Goal: Navigation & Orientation: Find specific page/section

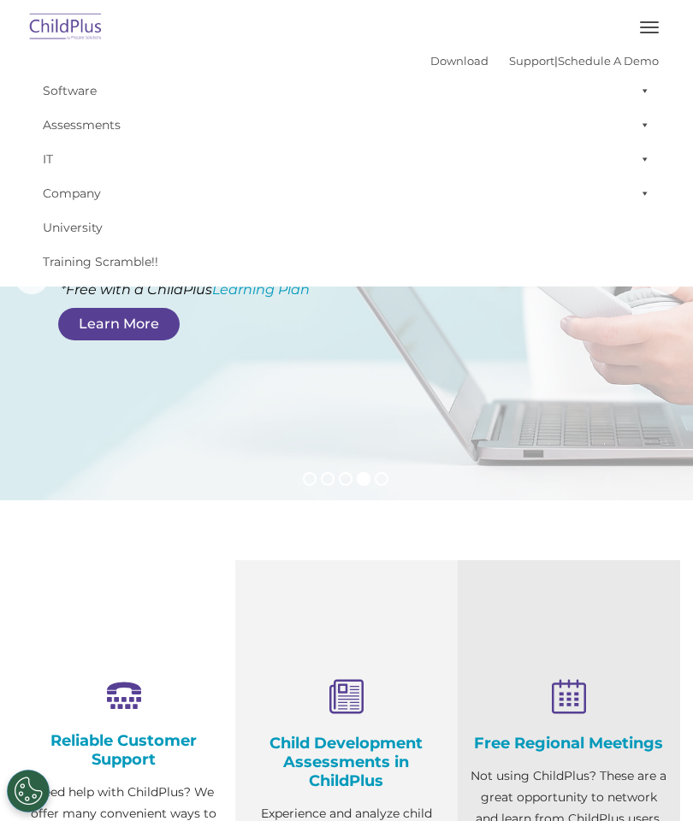
select select "MEDIUM"
click at [652, 27] on span "button" at bounding box center [649, 28] width 19 height 2
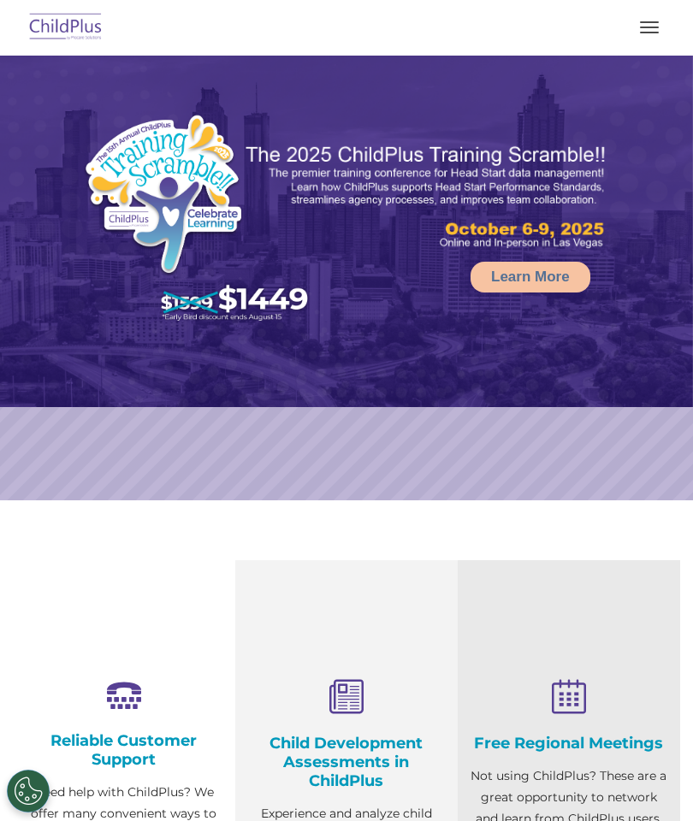
select select "MEDIUM"
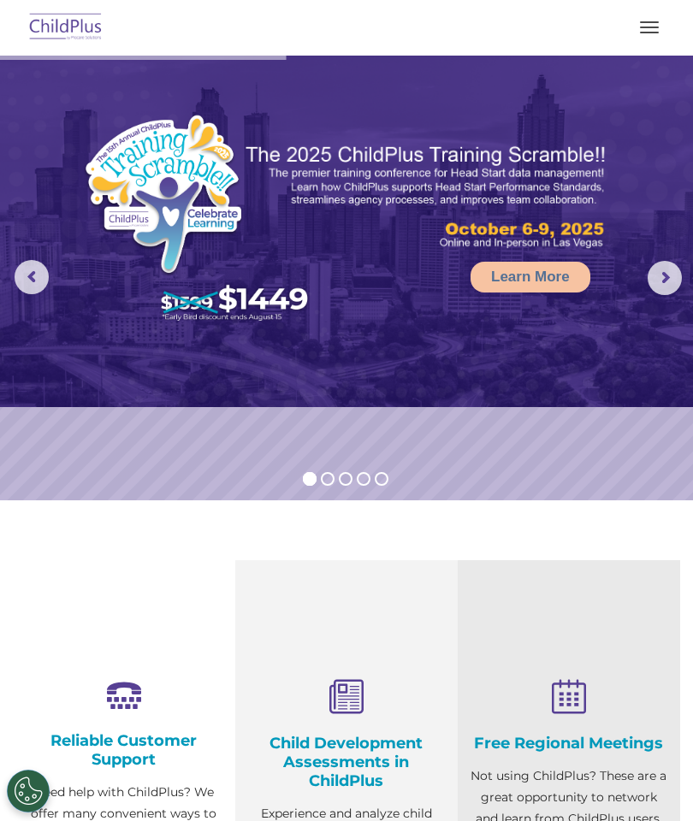
click at [647, 38] on button "button" at bounding box center [649, 27] width 36 height 27
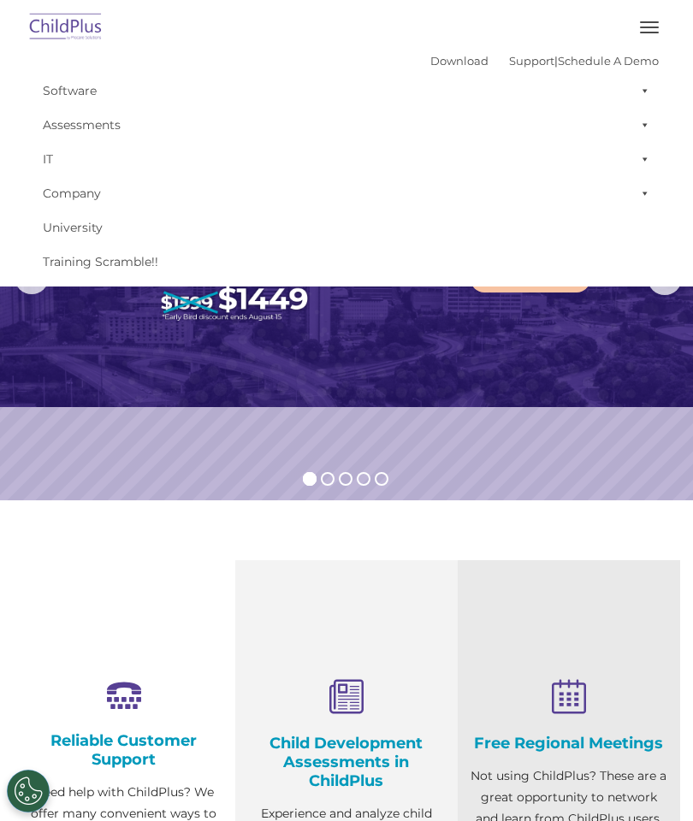
click at [648, 74] on span at bounding box center [641, 91] width 17 height 34
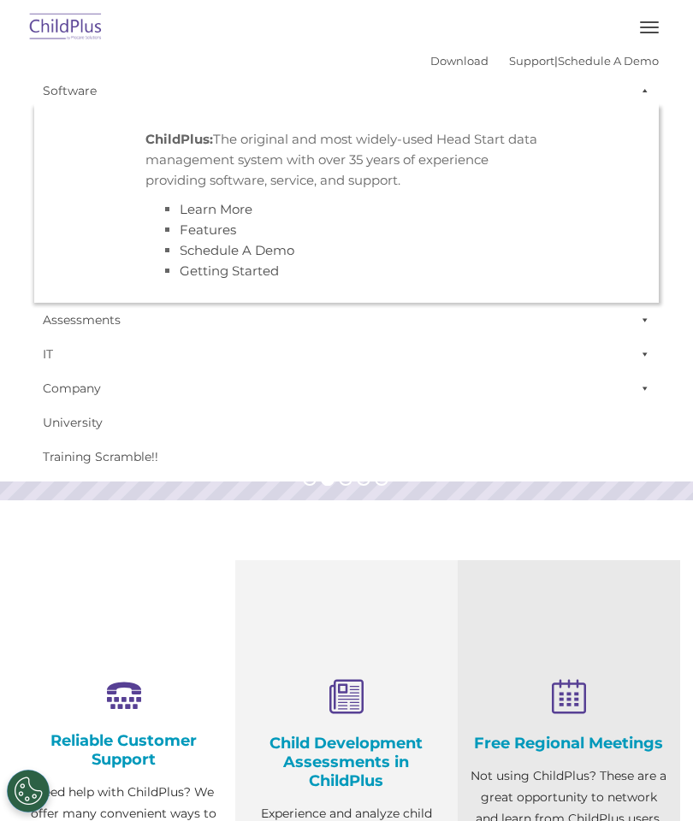
click at [536, 357] on link "IT" at bounding box center [346, 354] width 624 height 34
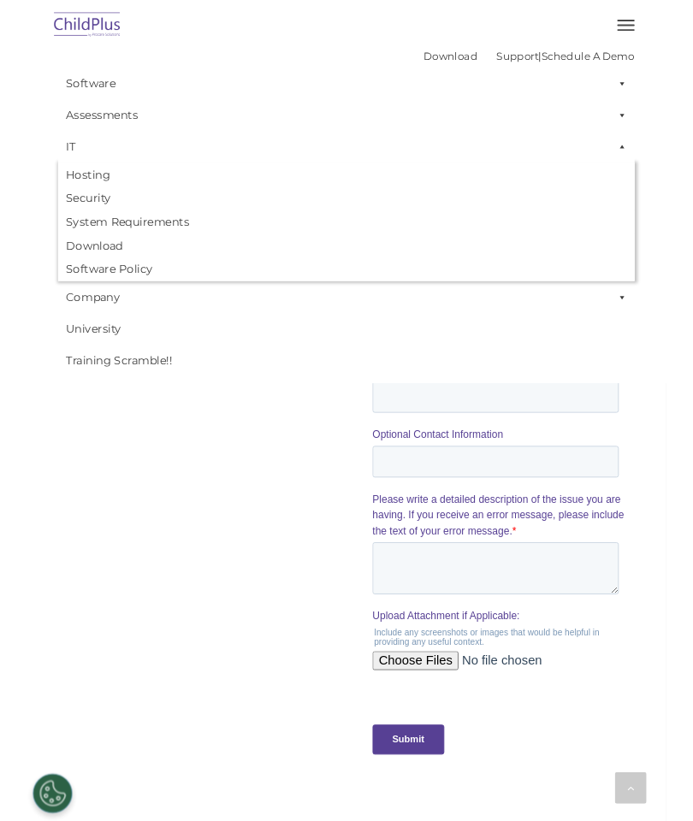
scroll to position [1371, 0]
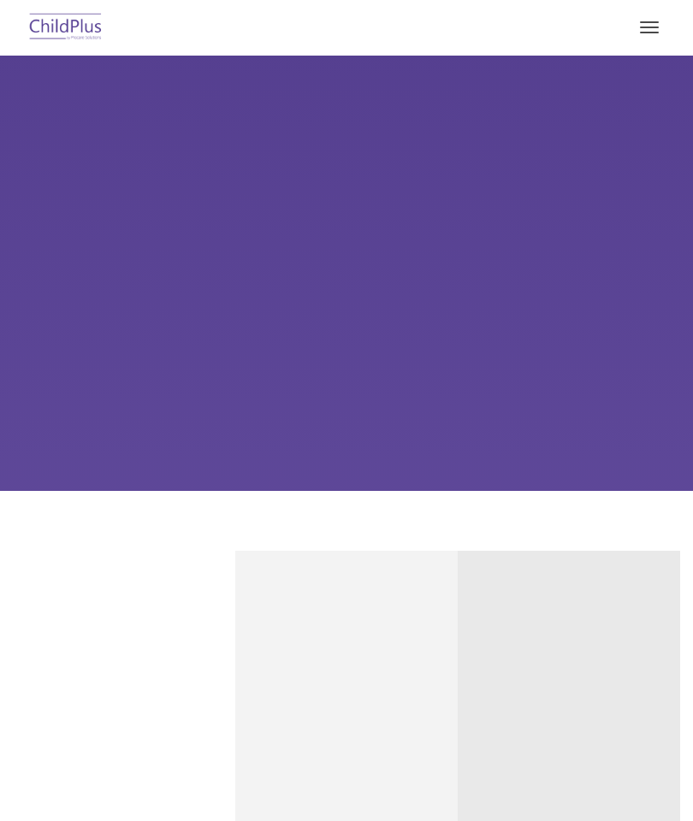
type input ""
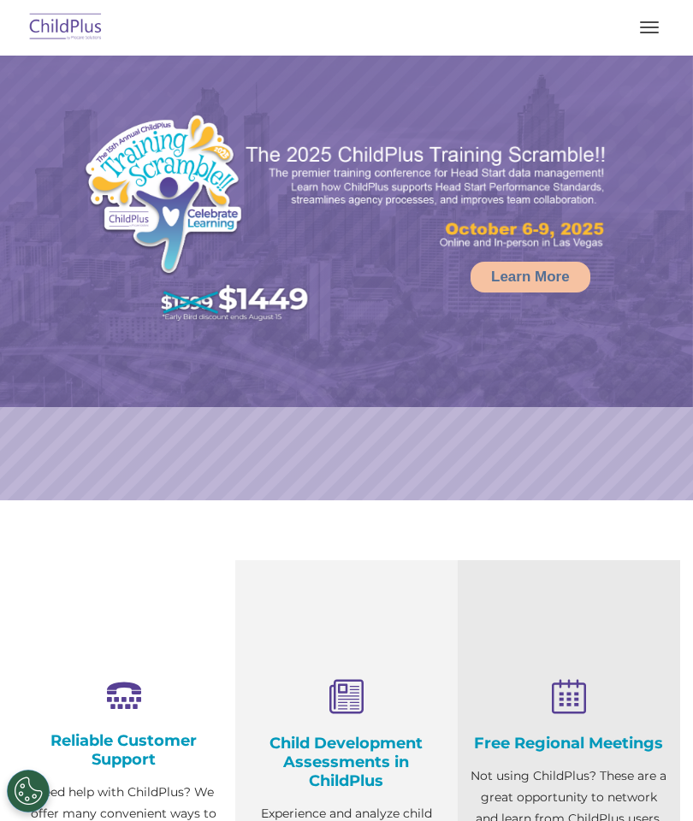
select select "MEDIUM"
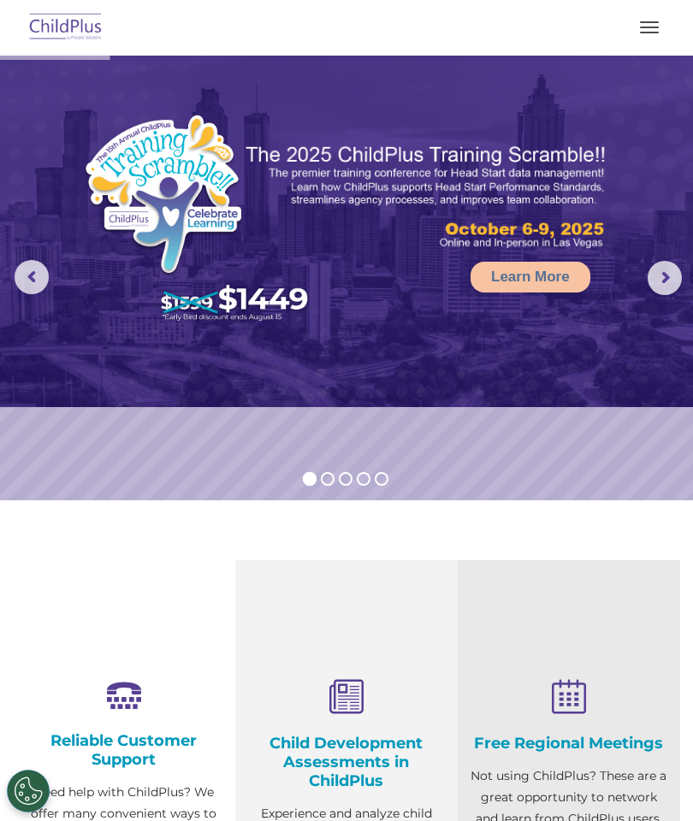
click at [659, 17] on button "button" at bounding box center [649, 27] width 36 height 27
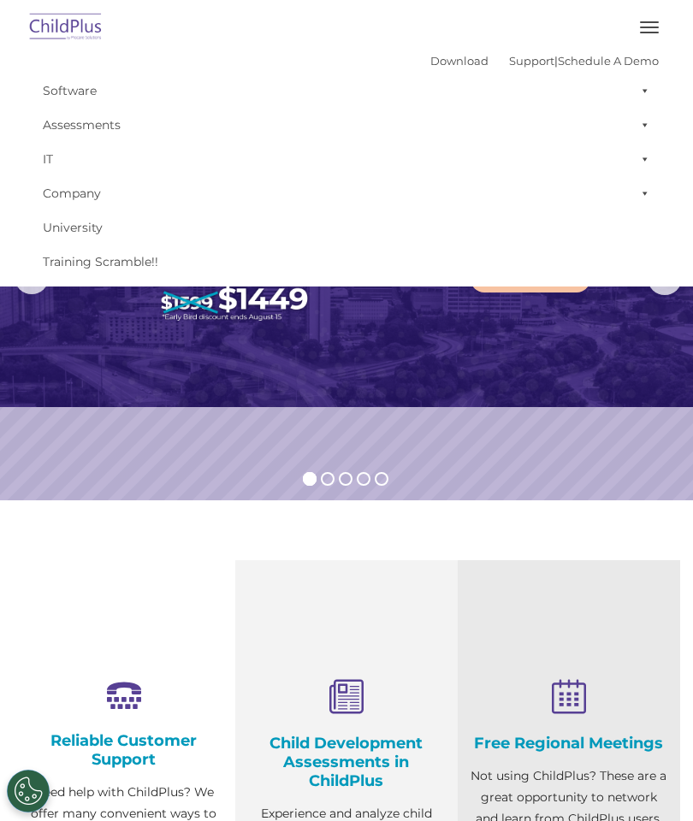
click at [80, 27] on img at bounding box center [66, 28] width 80 height 40
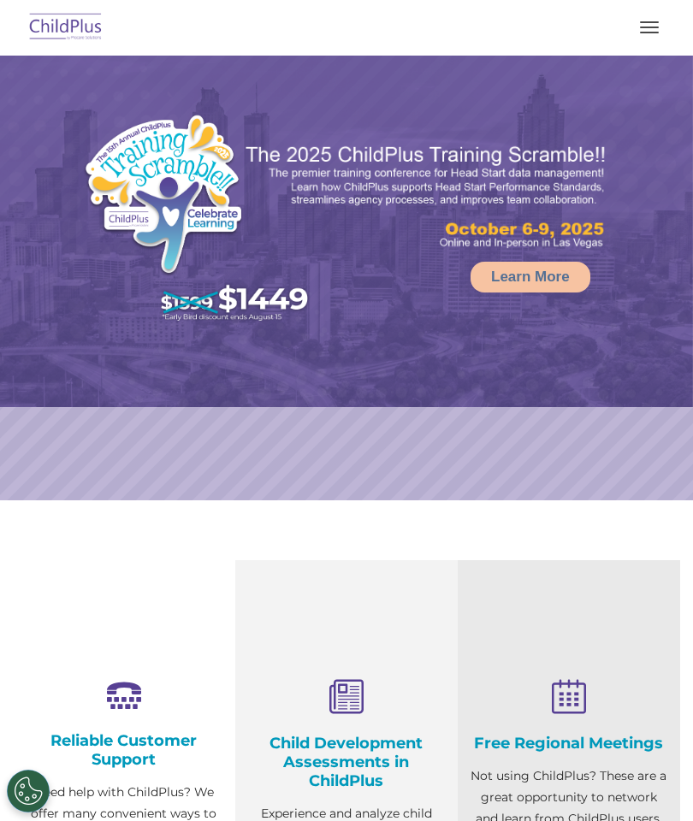
select select "MEDIUM"
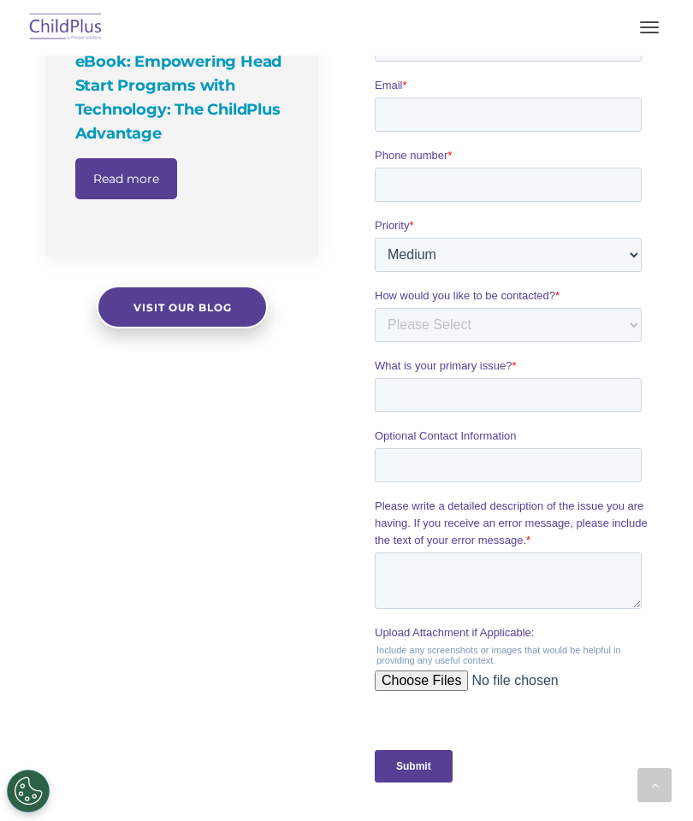
scroll to position [1337, 0]
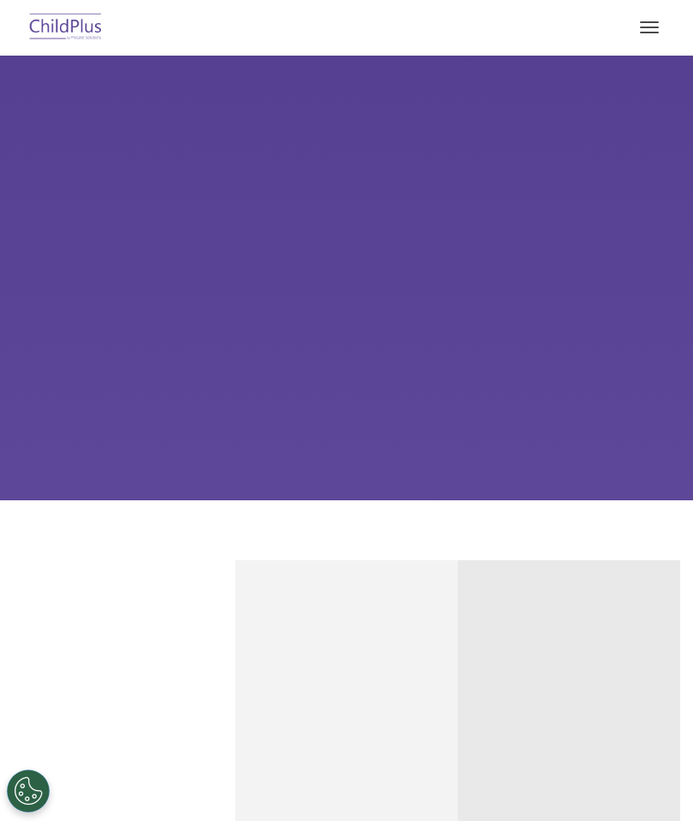
type input ""
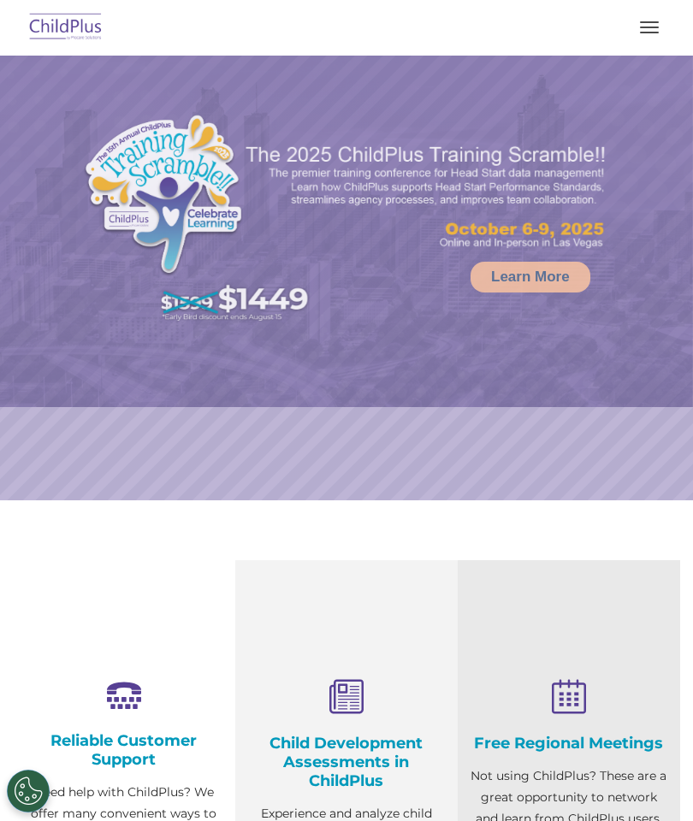
select select "MEDIUM"
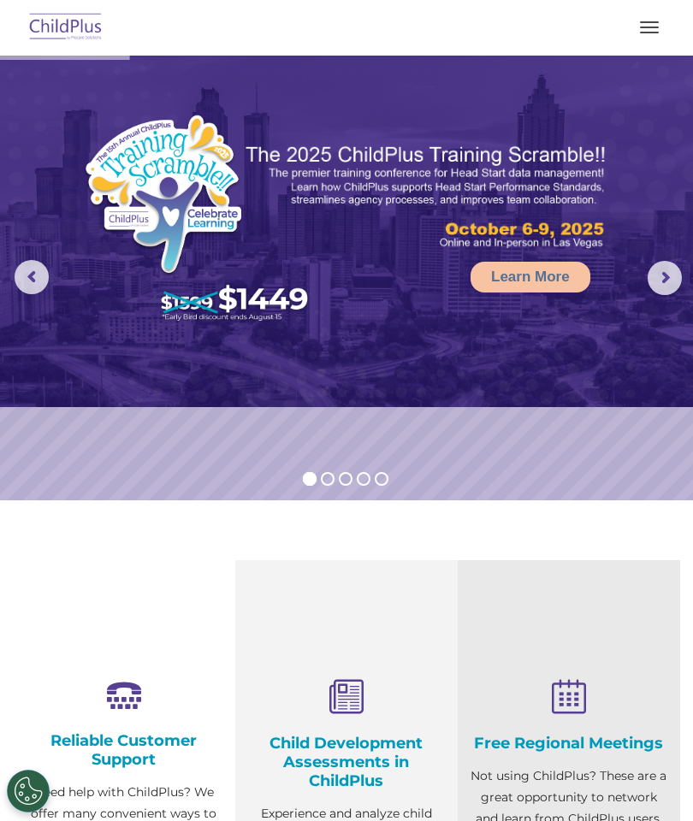
click at [651, 29] on button "button" at bounding box center [649, 27] width 36 height 27
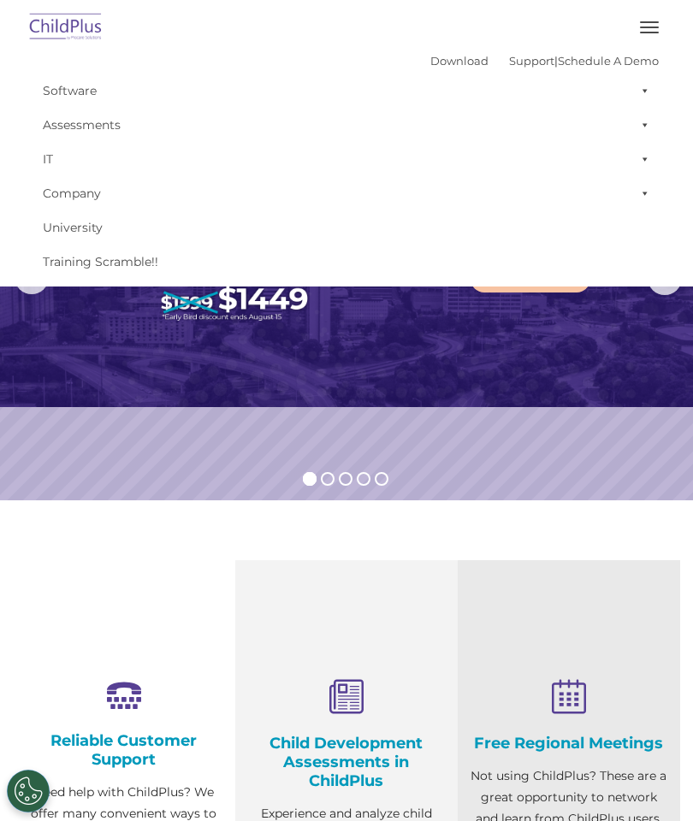
click at [643, 87] on span at bounding box center [641, 91] width 17 height 34
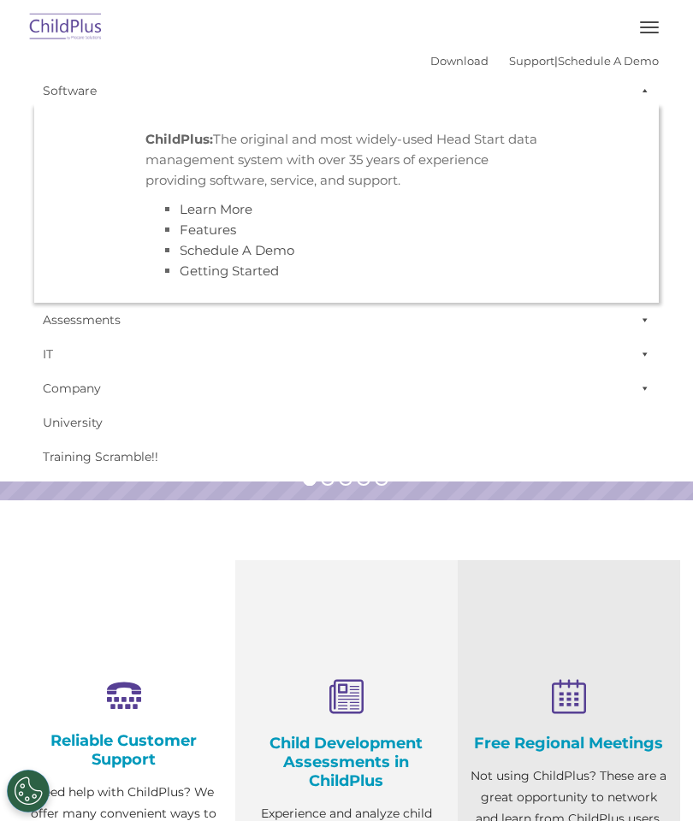
click at [645, 389] on span at bounding box center [641, 388] width 17 height 34
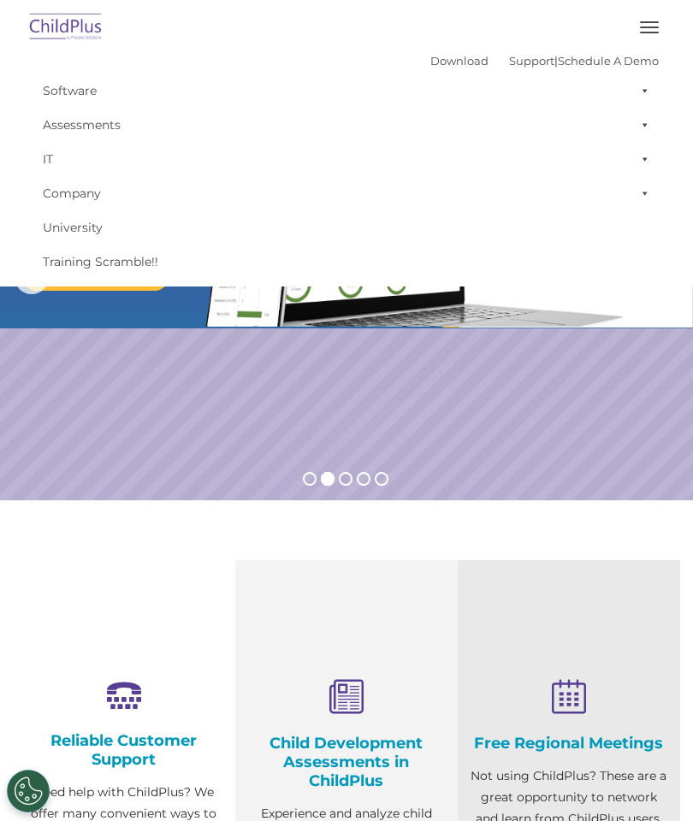
click at [443, 61] on link "Download" at bounding box center [459, 61] width 58 height 14
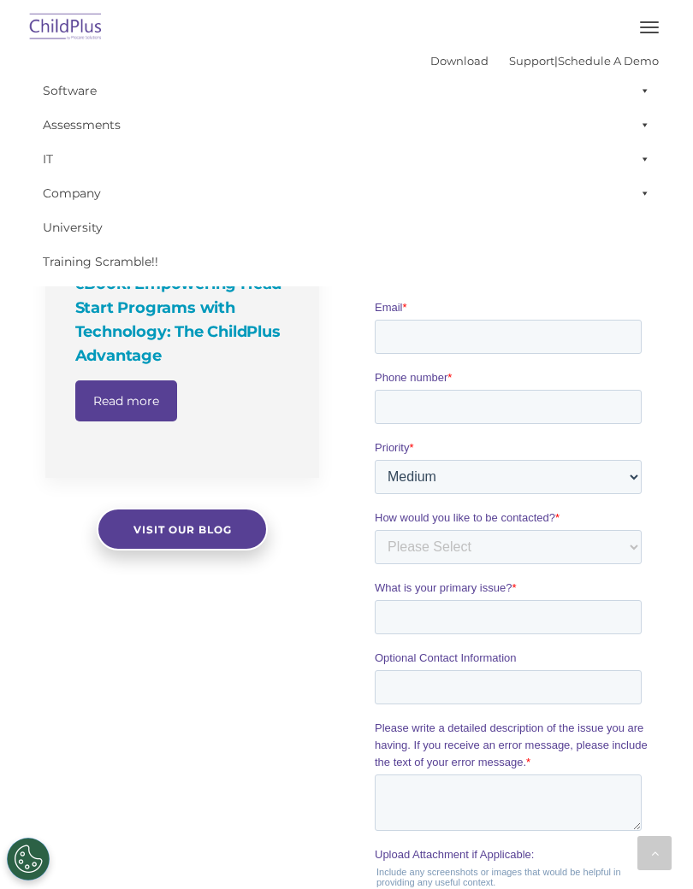
scroll to position [1150, 0]
